Goal: Use online tool/utility: Utilize a website feature to perform a specific function

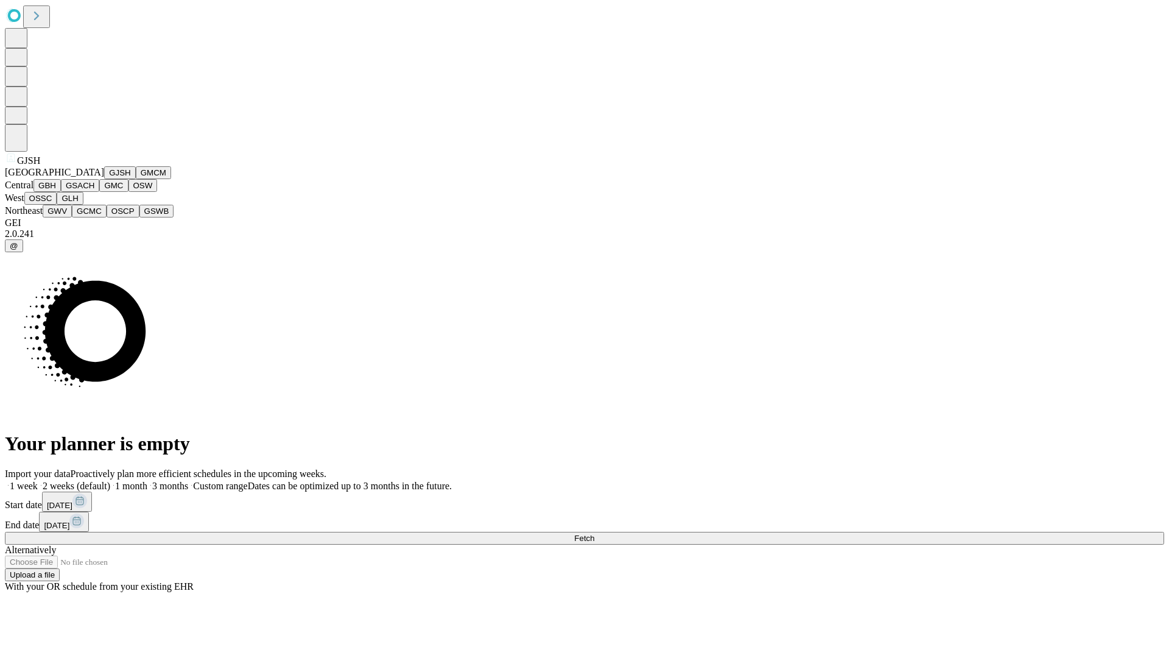
click at [104, 179] on button "GJSH" at bounding box center [120, 172] width 32 height 13
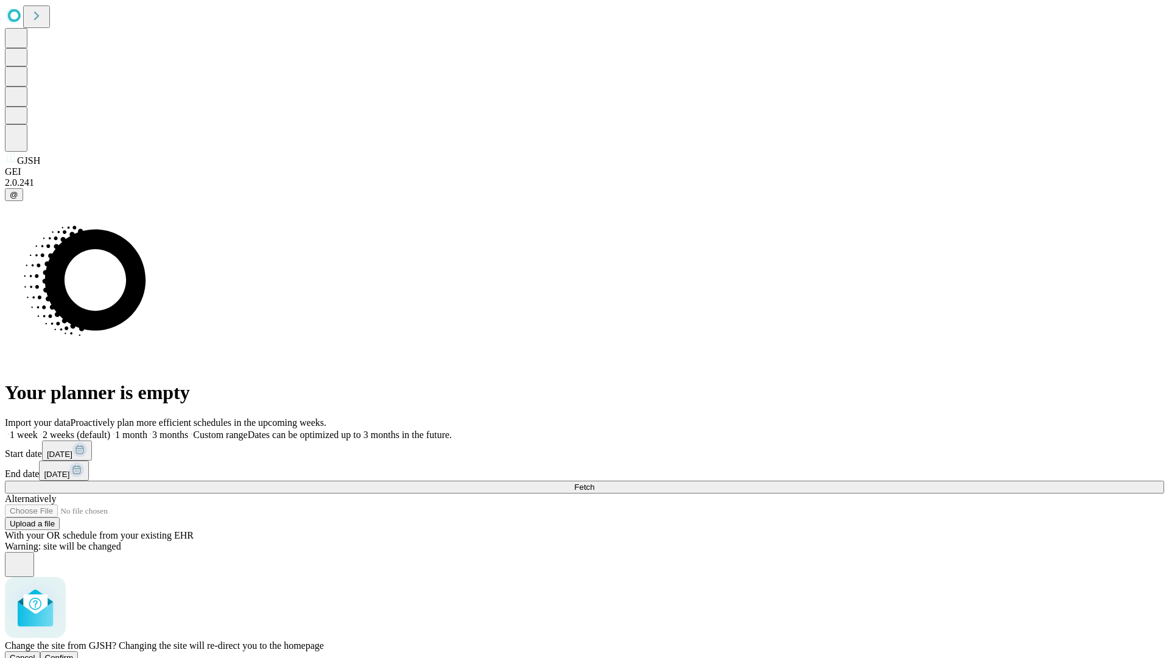
click at [74, 653] on span "Confirm" at bounding box center [59, 657] width 29 height 9
click at [147, 429] on label "1 month" at bounding box center [128, 434] width 37 height 10
click at [594, 482] on span "Fetch" at bounding box center [584, 486] width 20 height 9
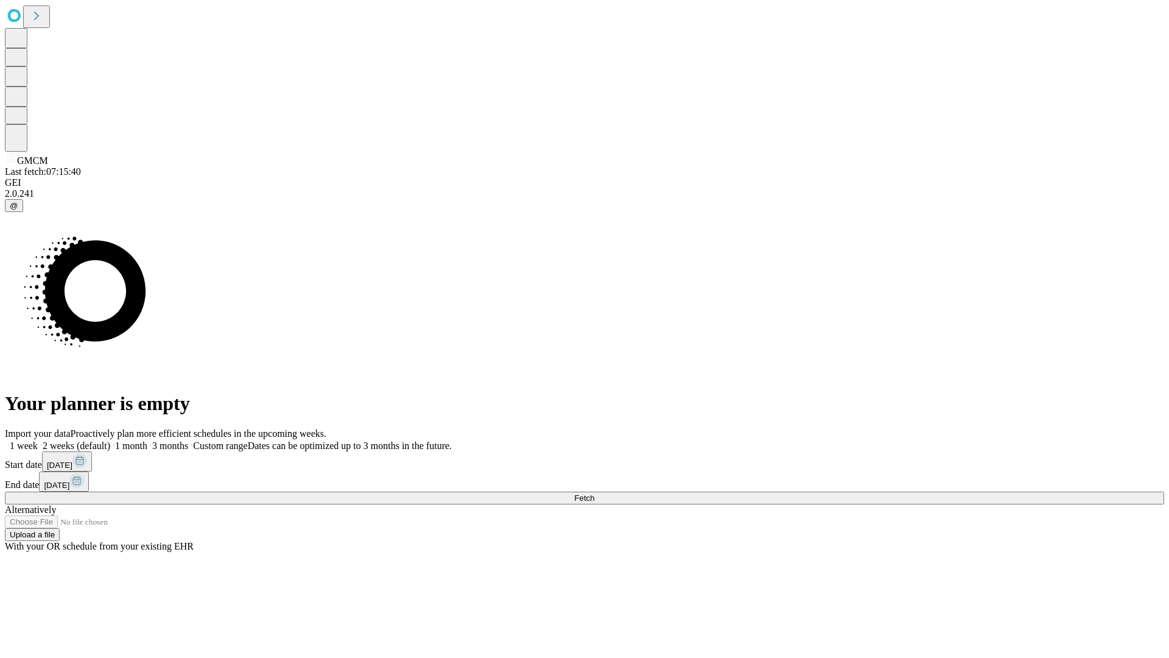
click at [147, 440] on label "1 month" at bounding box center [128, 445] width 37 height 10
click at [594, 493] on span "Fetch" at bounding box center [584, 497] width 20 height 9
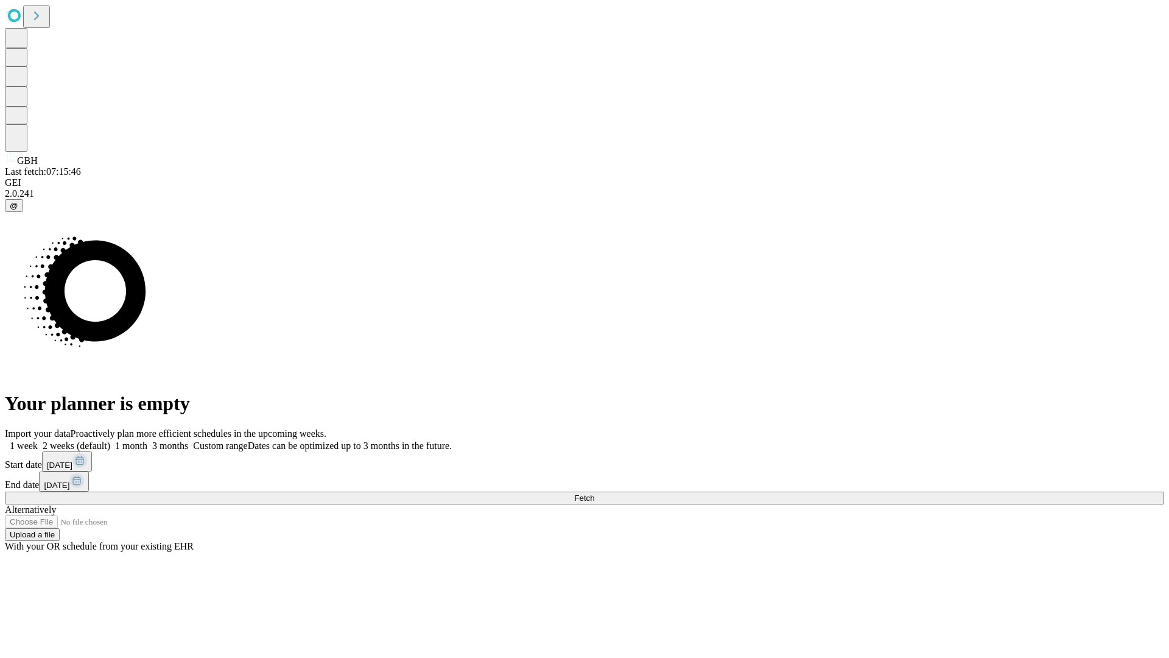
click at [147, 440] on label "1 month" at bounding box center [128, 445] width 37 height 10
click at [594, 493] on span "Fetch" at bounding box center [584, 497] width 20 height 9
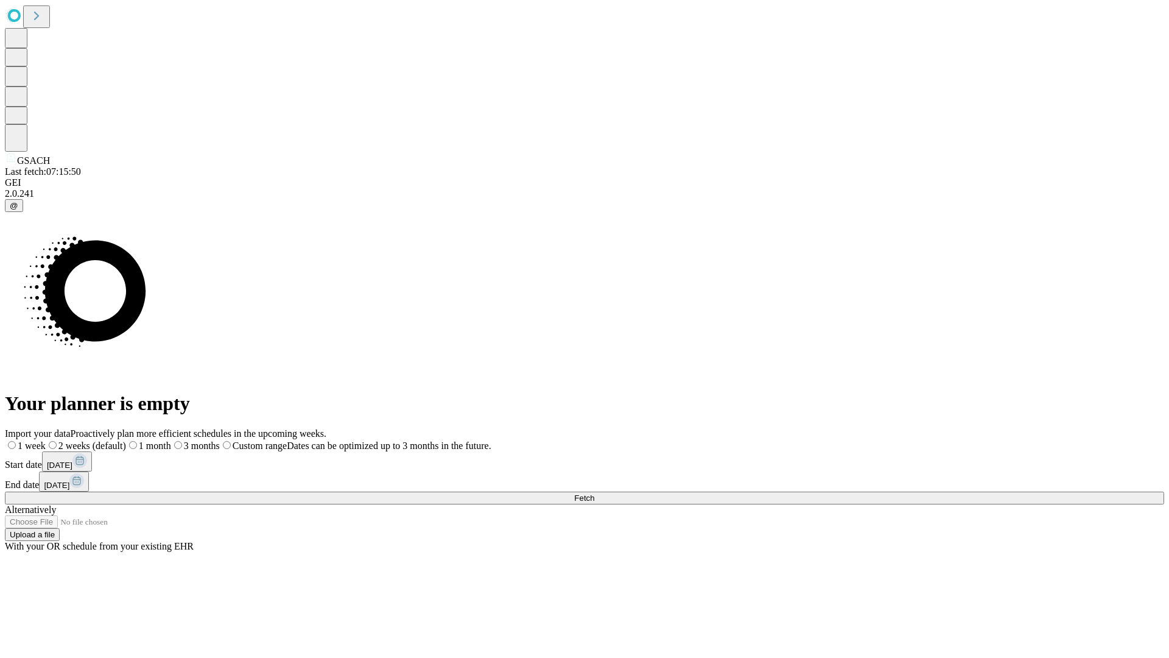
click at [171, 440] on label "1 month" at bounding box center [148, 445] width 45 height 10
click at [594, 493] on span "Fetch" at bounding box center [584, 497] width 20 height 9
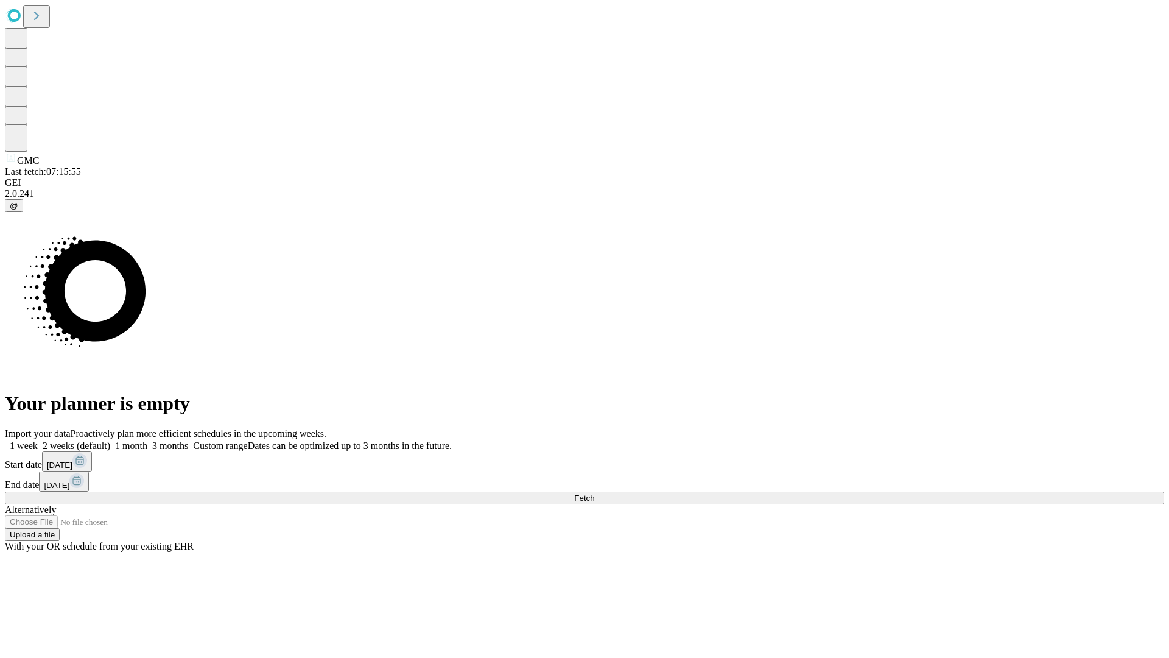
click at [147, 440] on label "1 month" at bounding box center [128, 445] width 37 height 10
click at [594, 493] on span "Fetch" at bounding box center [584, 497] width 20 height 9
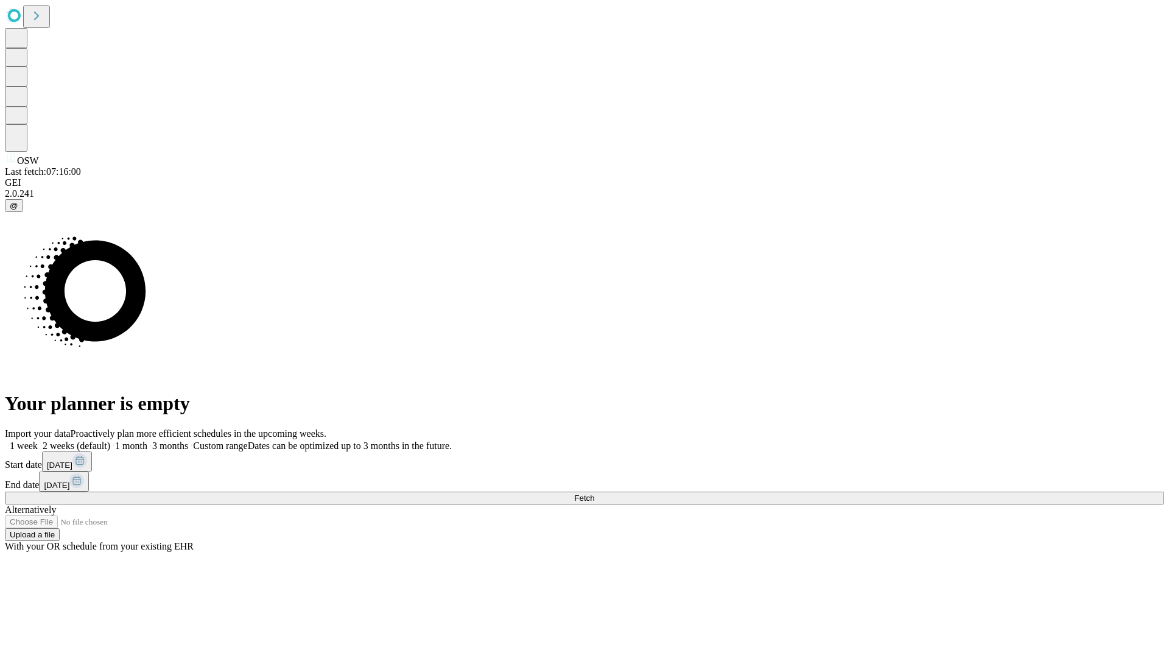
click at [147, 440] on label "1 month" at bounding box center [128, 445] width 37 height 10
click at [594, 493] on span "Fetch" at bounding box center [584, 497] width 20 height 9
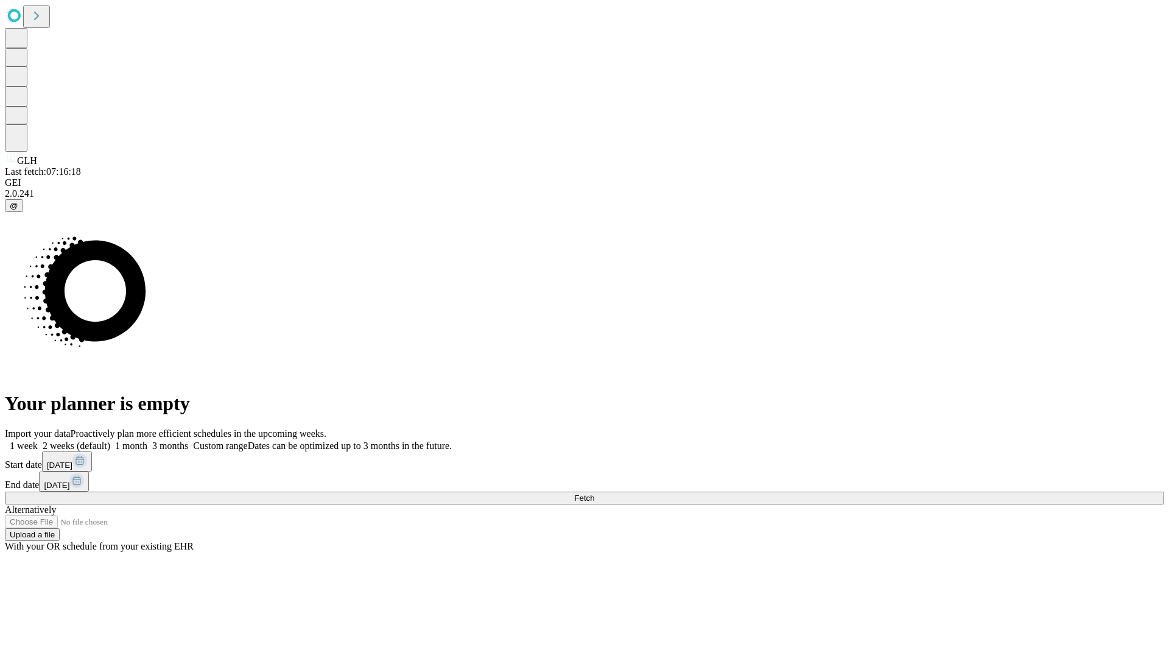
click at [147, 440] on label "1 month" at bounding box center [128, 445] width 37 height 10
click at [594, 493] on span "Fetch" at bounding box center [584, 497] width 20 height 9
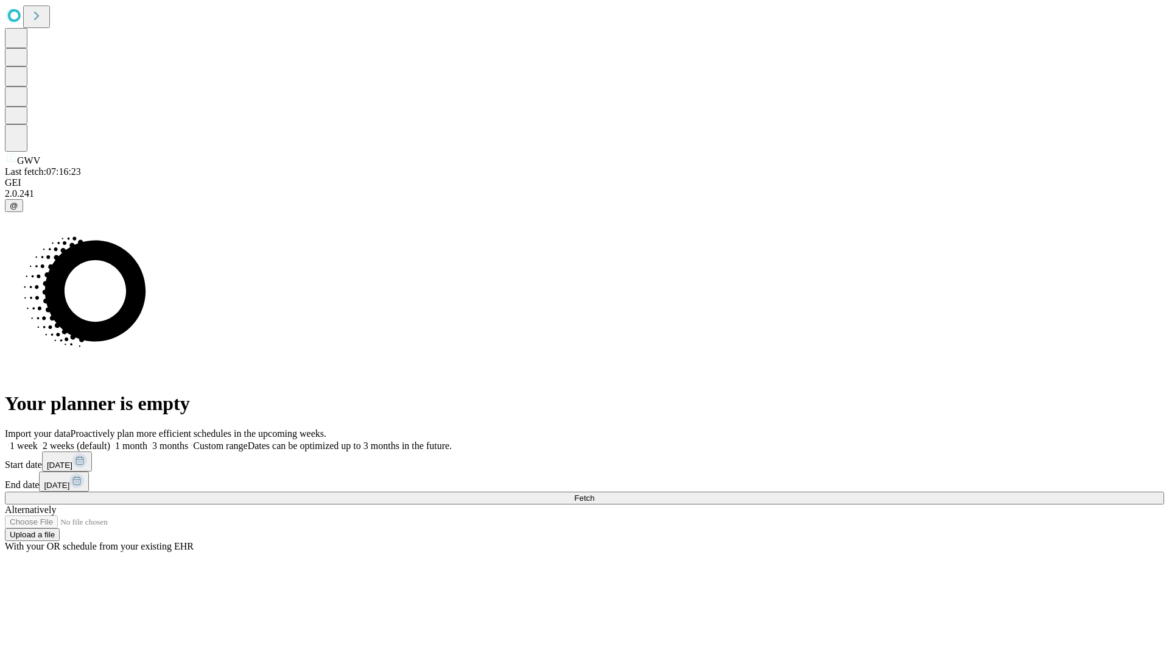
click at [147, 440] on label "1 month" at bounding box center [128, 445] width 37 height 10
click at [594, 493] on span "Fetch" at bounding box center [584, 497] width 20 height 9
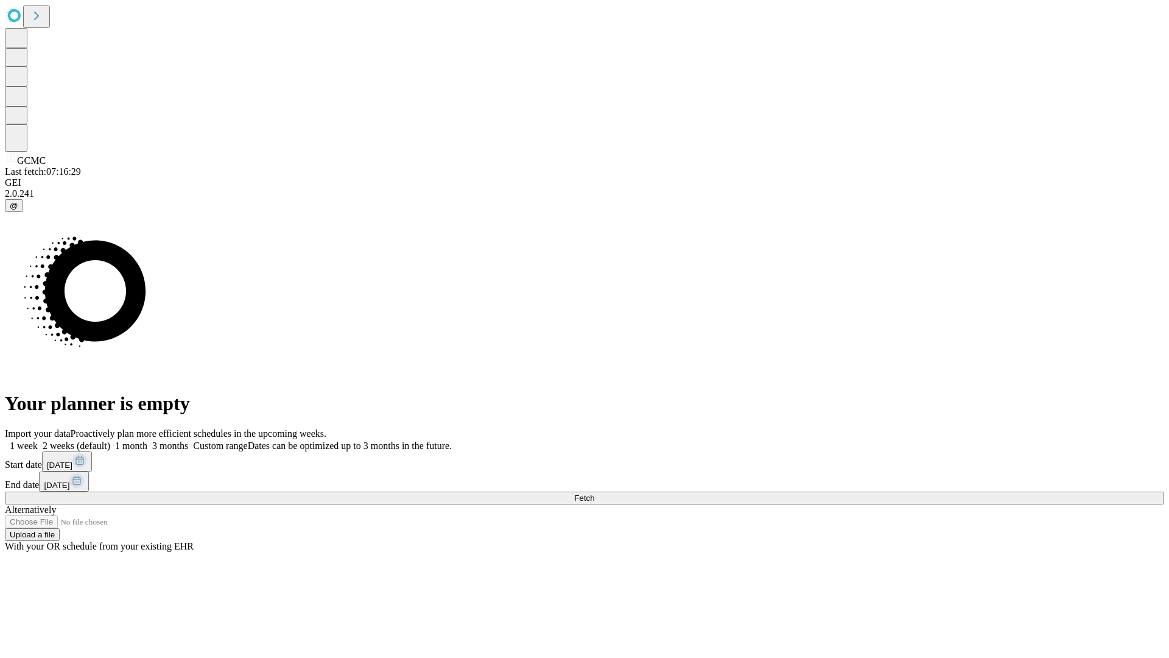
click at [147, 440] on label "1 month" at bounding box center [128, 445] width 37 height 10
click at [594, 493] on span "Fetch" at bounding box center [584, 497] width 20 height 9
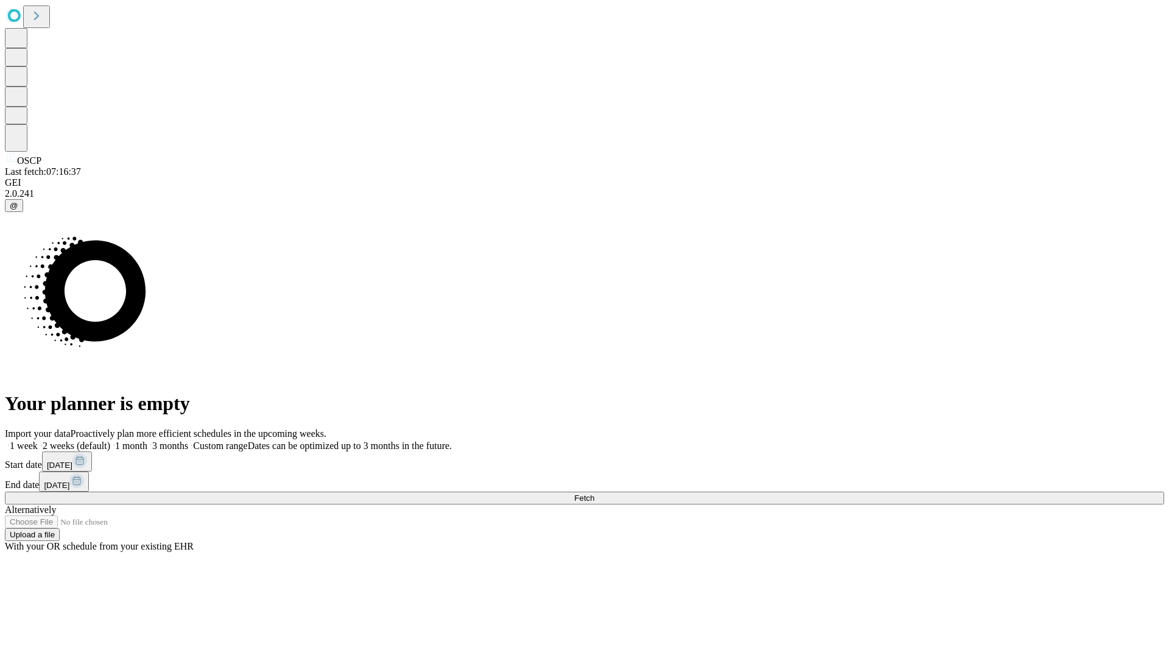
click at [147, 440] on label "1 month" at bounding box center [128, 445] width 37 height 10
click at [594, 493] on span "Fetch" at bounding box center [584, 497] width 20 height 9
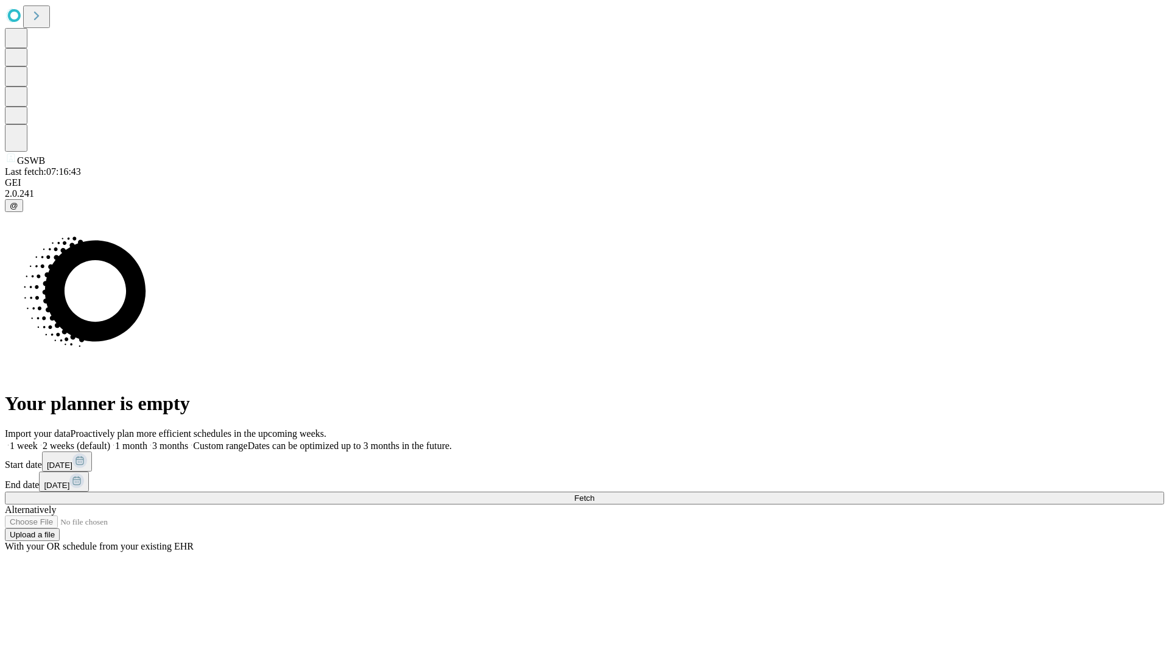
click at [147, 440] on label "1 month" at bounding box center [128, 445] width 37 height 10
click at [594, 493] on span "Fetch" at bounding box center [584, 497] width 20 height 9
